Goal: Browse casually

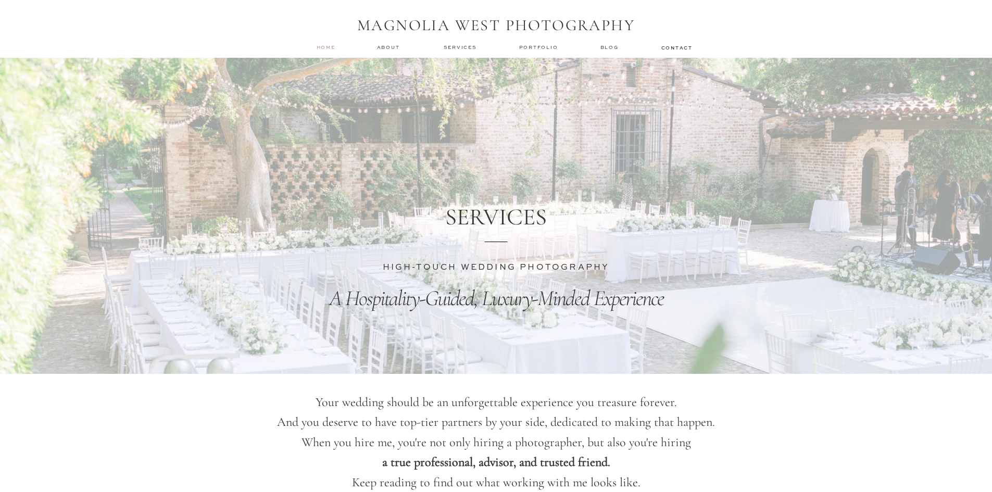
click at [328, 48] on nav "home" at bounding box center [327, 47] width 20 height 7
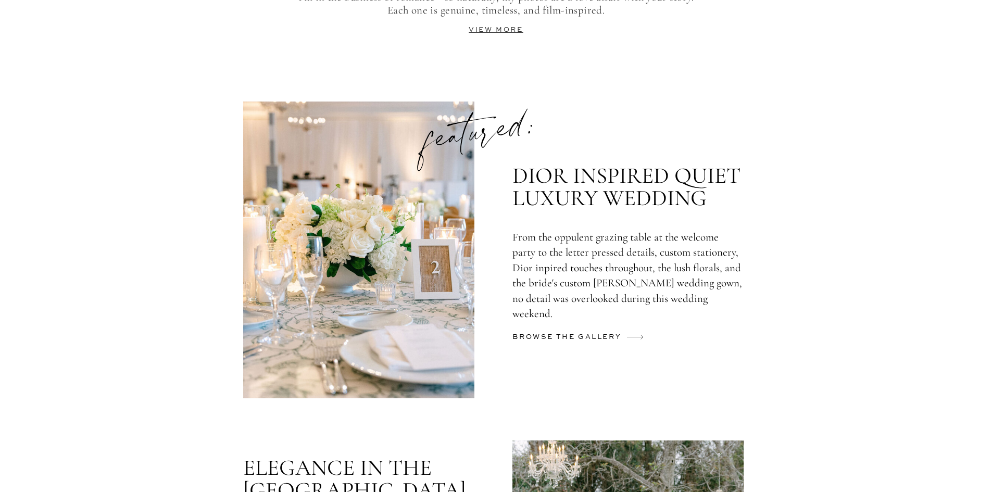
scroll to position [2513, 0]
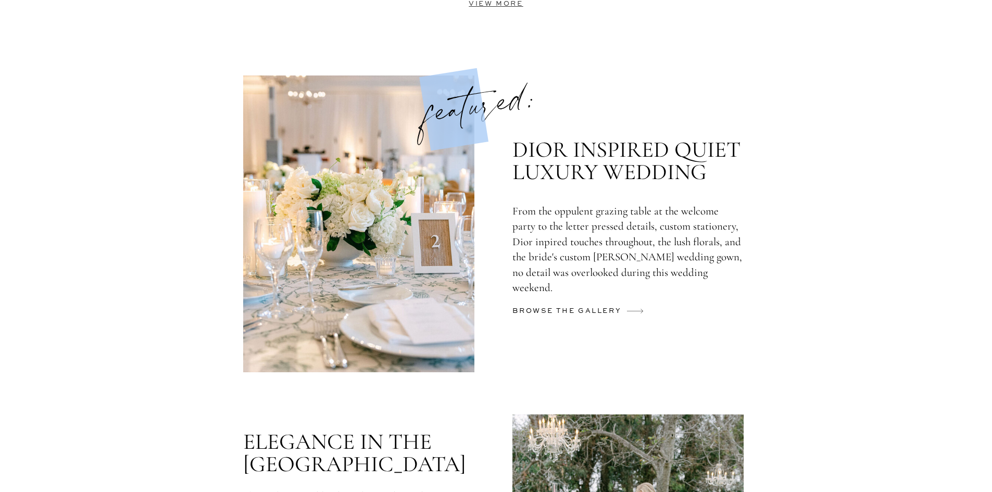
drag, startPoint x: 439, startPoint y: 115, endPoint x: 531, endPoint y: 96, distance: 94.1
click at [488, 111] on p "featured:" at bounding box center [478, 102] width 157 height 65
click at [532, 95] on p "featured:" at bounding box center [478, 102] width 157 height 65
drag, startPoint x: 490, startPoint y: 111, endPoint x: 472, endPoint y: 116, distance: 18.3
click at [472, 116] on p "featured:" at bounding box center [478, 102] width 157 height 65
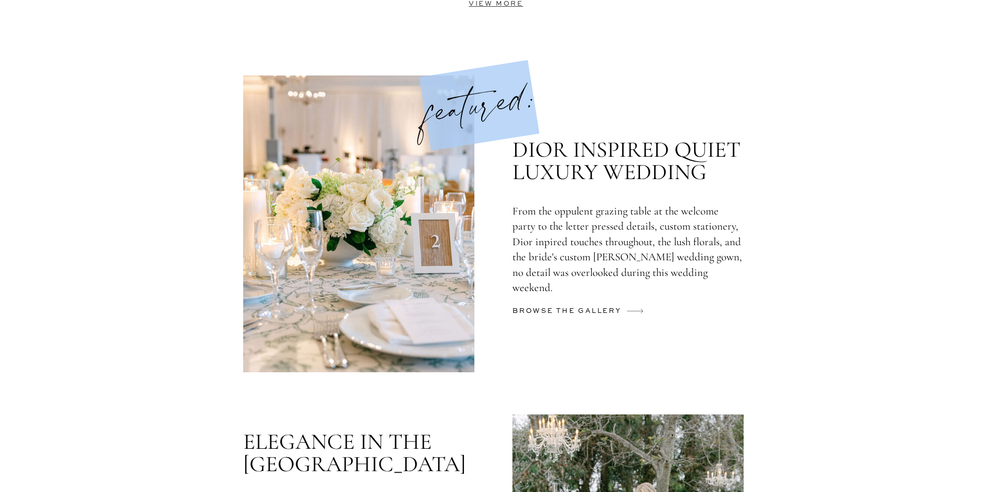
click at [481, 89] on p "featured:" at bounding box center [478, 102] width 157 height 65
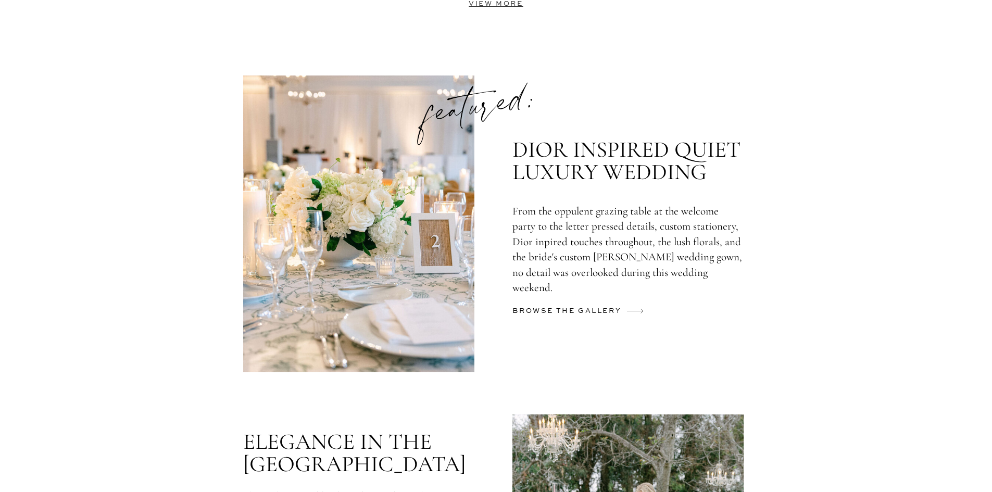
drag, startPoint x: 517, startPoint y: 254, endPoint x: 508, endPoint y: 255, distance: 8.5
click at [516, 254] on p "From the oppulent grazing table at the welcome party to the letter pressed deta…" at bounding box center [627, 246] width 230 height 84
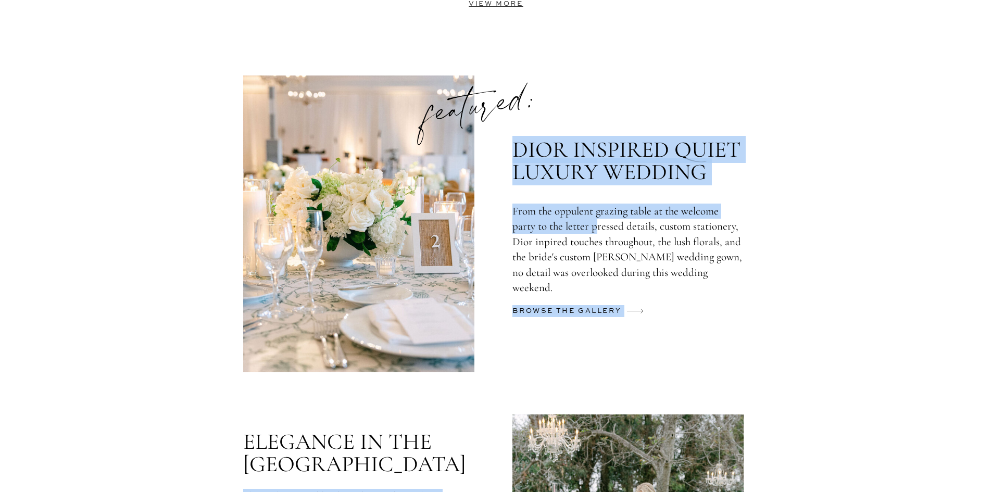
drag, startPoint x: 513, startPoint y: 215, endPoint x: 570, endPoint y: 234, distance: 60.4
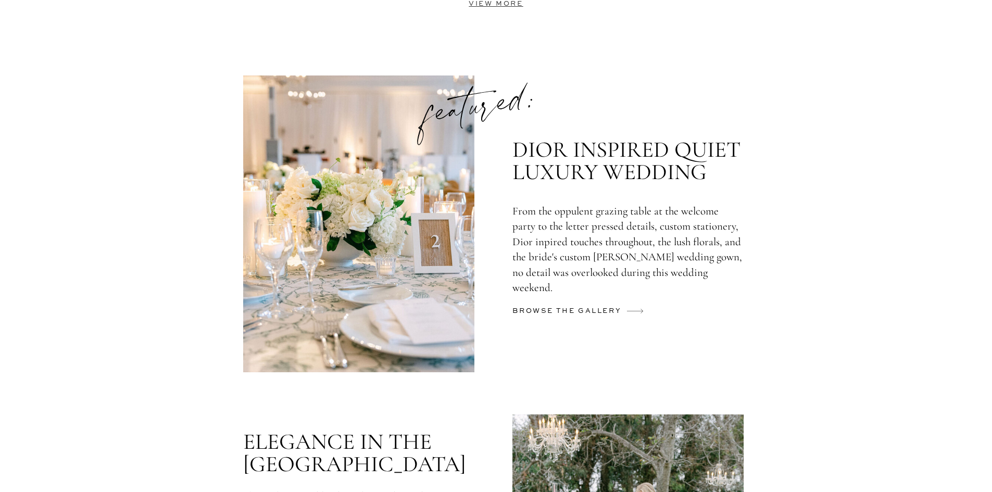
click at [568, 236] on p "From the oppulent grazing table at the welcome party to the letter pressed deta…" at bounding box center [627, 246] width 230 height 84
